Goal: Ask a question

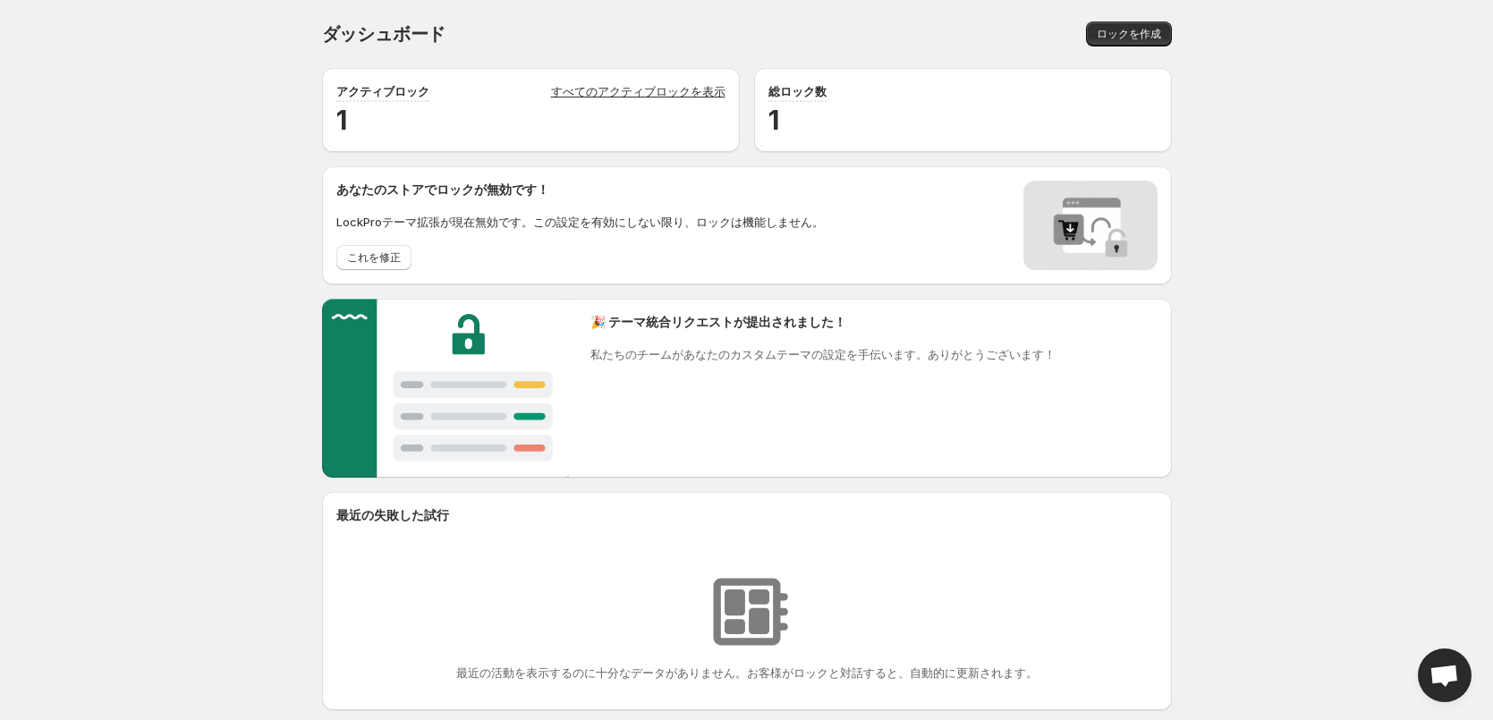
click at [1457, 684] on span "Open chat" at bounding box center [1444, 677] width 30 height 25
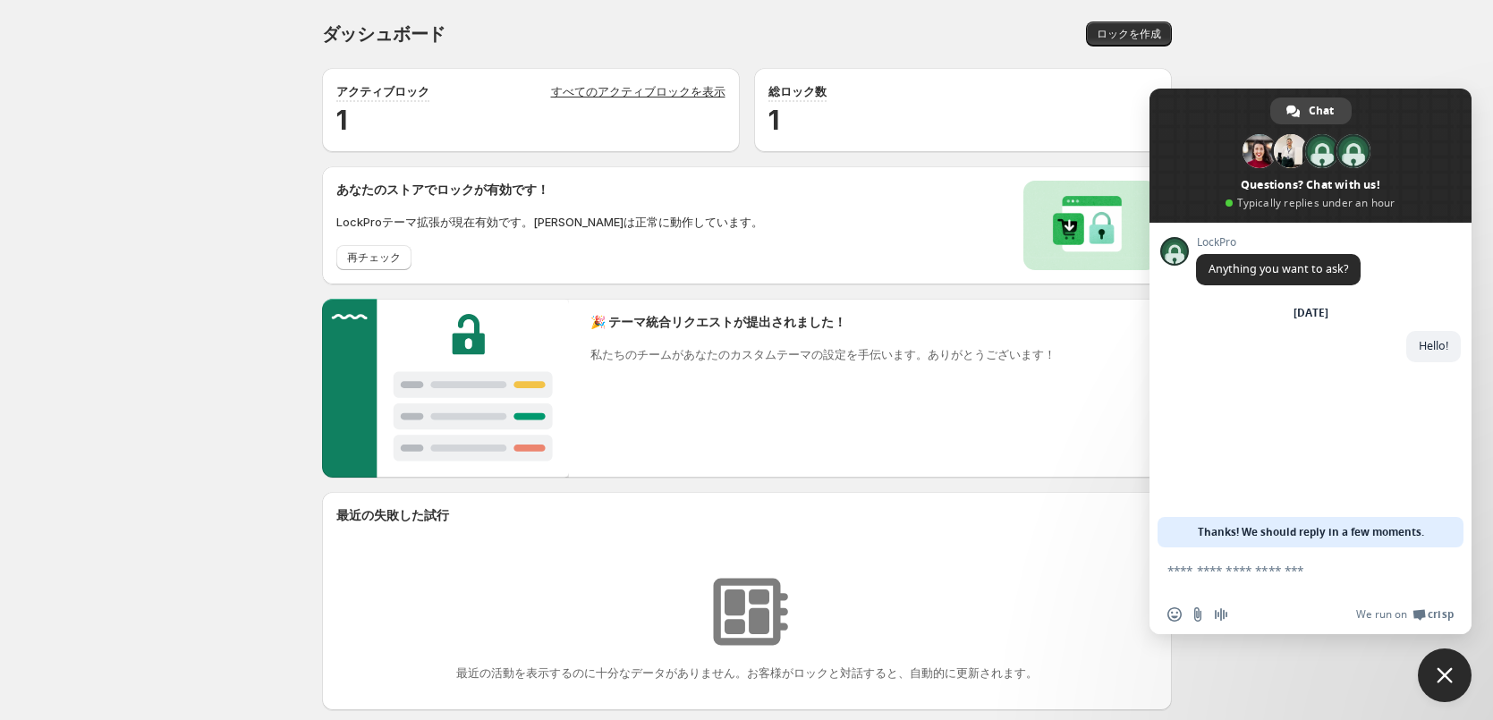
click at [1266, 599] on div "Insert an emoji Send a file Audio message We run on Crisp" at bounding box center [1310, 614] width 322 height 39
click at [1278, 578] on textarea "Compose your message..." at bounding box center [1290, 579] width 247 height 32
click at [1284, 571] on textarea "Compose your message..." at bounding box center [1290, 579] width 247 height 32
drag, startPoint x: 1283, startPoint y: 527, endPoint x: 1392, endPoint y: 530, distance: 109.2
click at [1388, 530] on span "Thanks! We should reply in a few moments." at bounding box center [1311, 532] width 226 height 30
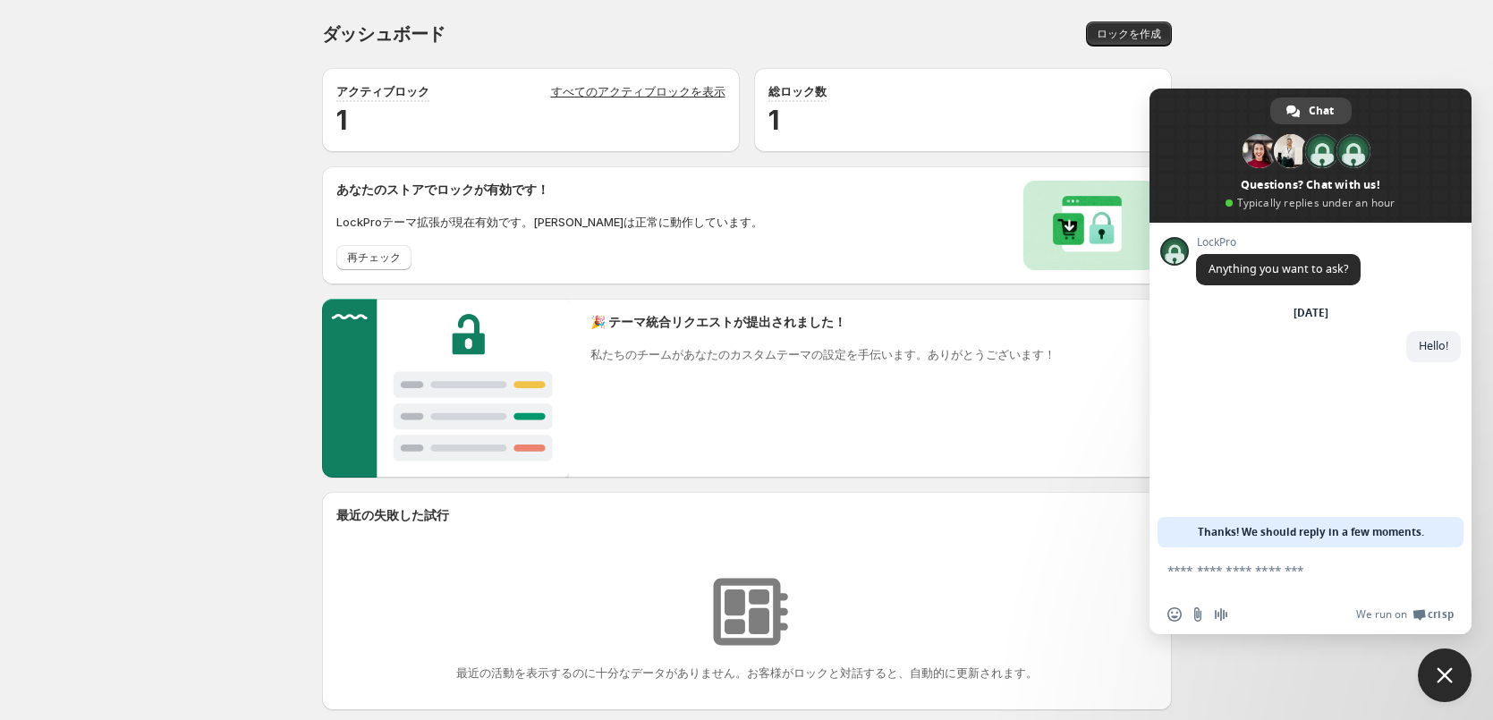
click at [1392, 530] on span "Thanks! We should reply in a few moments." at bounding box center [1311, 532] width 226 height 30
click at [1385, 613] on span "We run on" at bounding box center [1381, 614] width 51 height 14
